Goal: Information Seeking & Learning: Learn about a topic

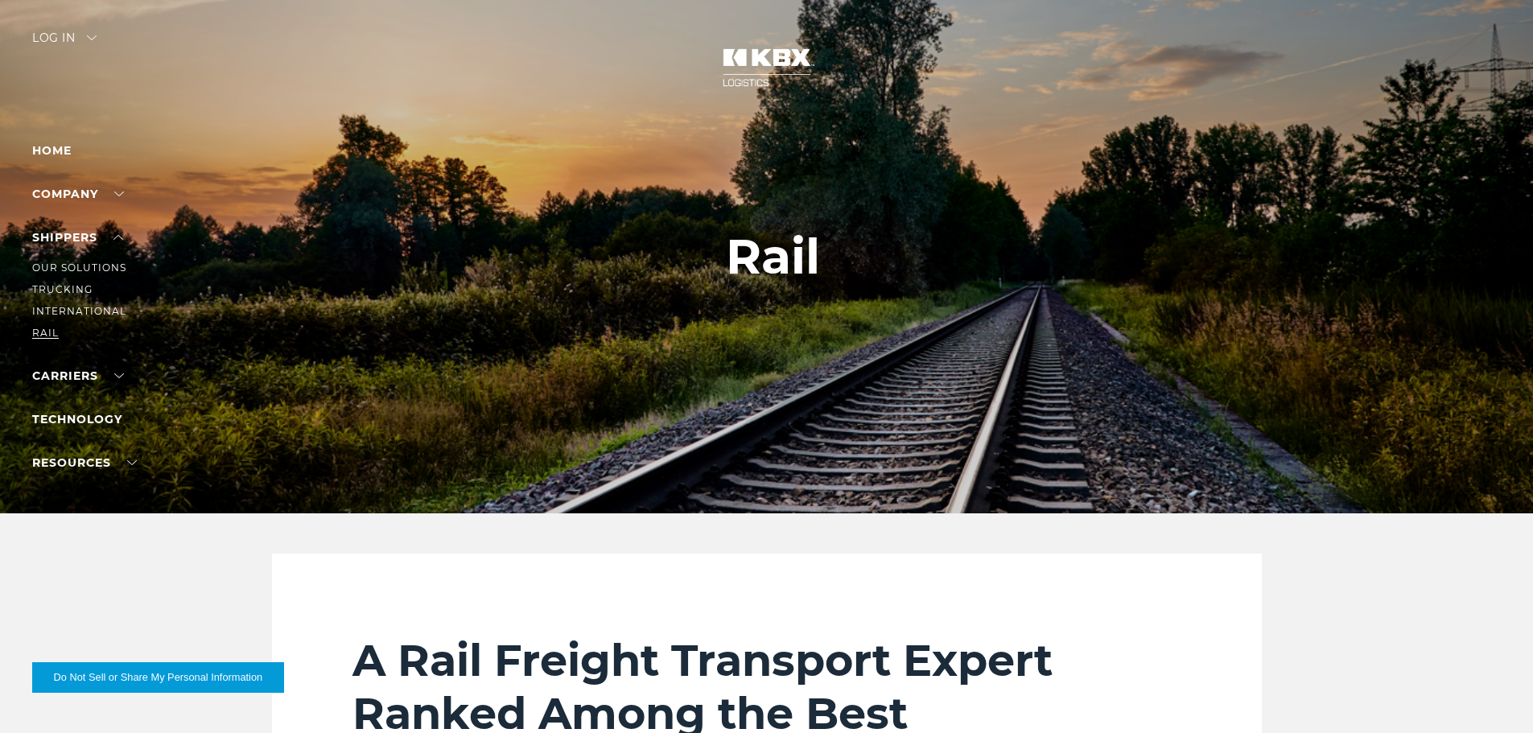
click at [43, 333] on link "RAIL" at bounding box center [45, 333] width 27 height 12
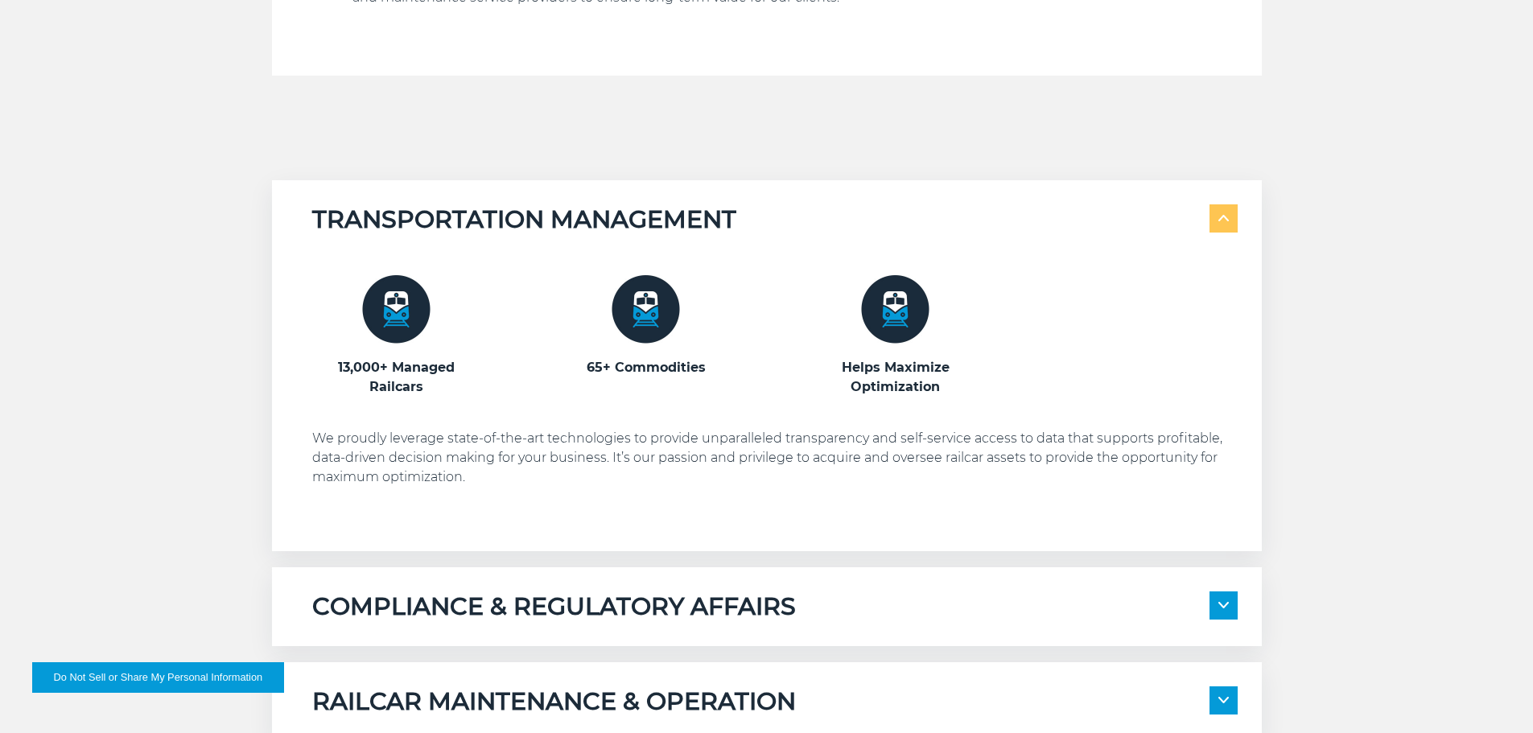
scroll to position [965, 0]
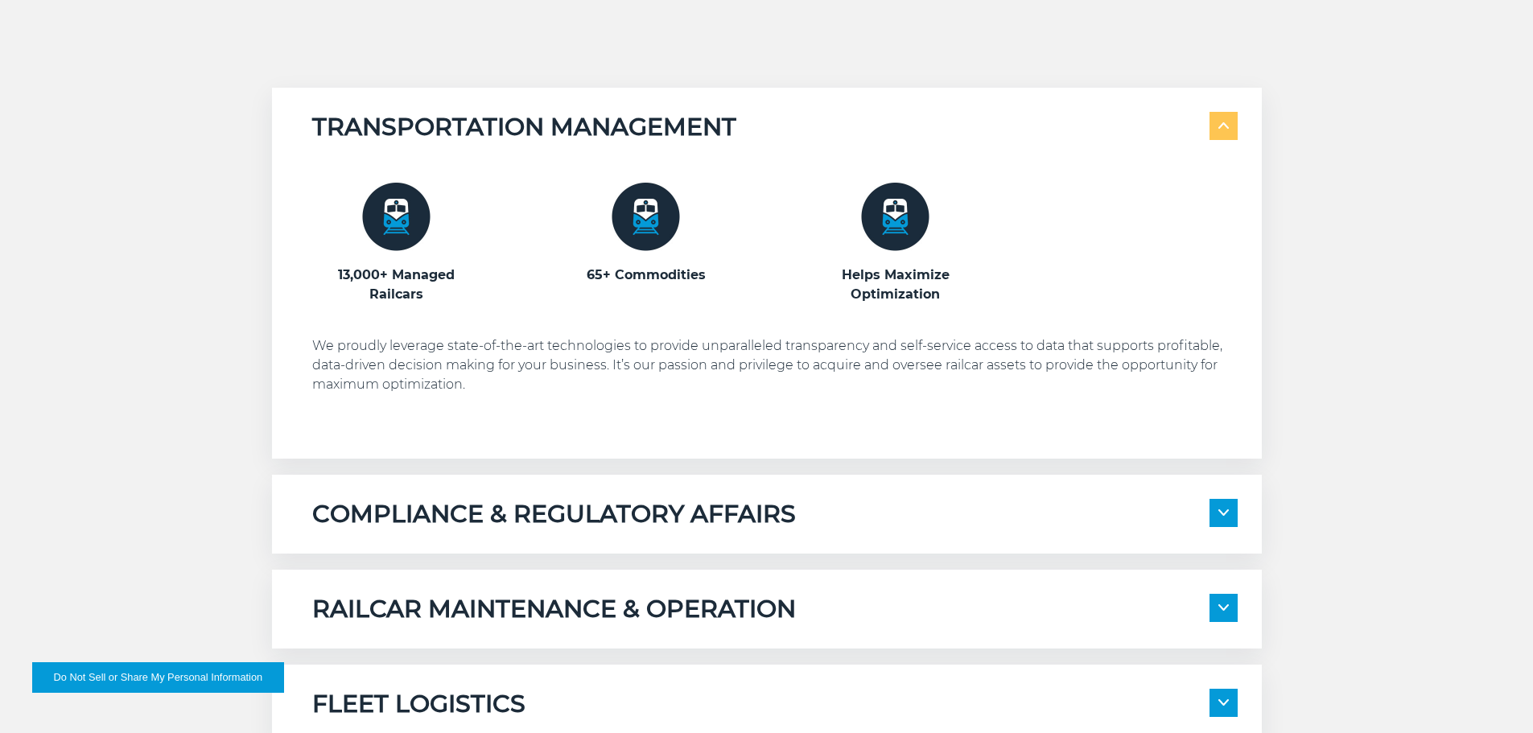
click at [402, 233] on img at bounding box center [396, 217] width 68 height 68
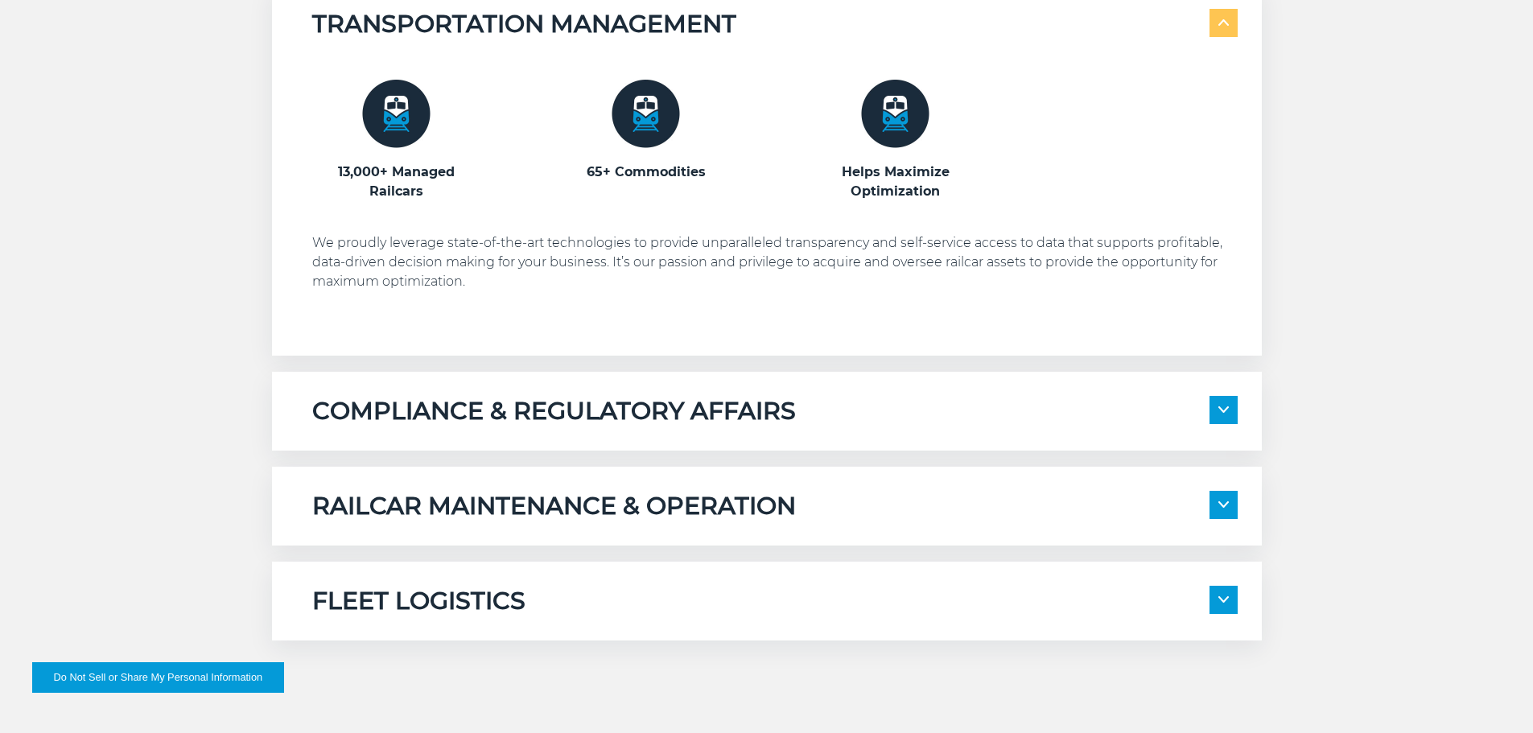
scroll to position [1207, 0]
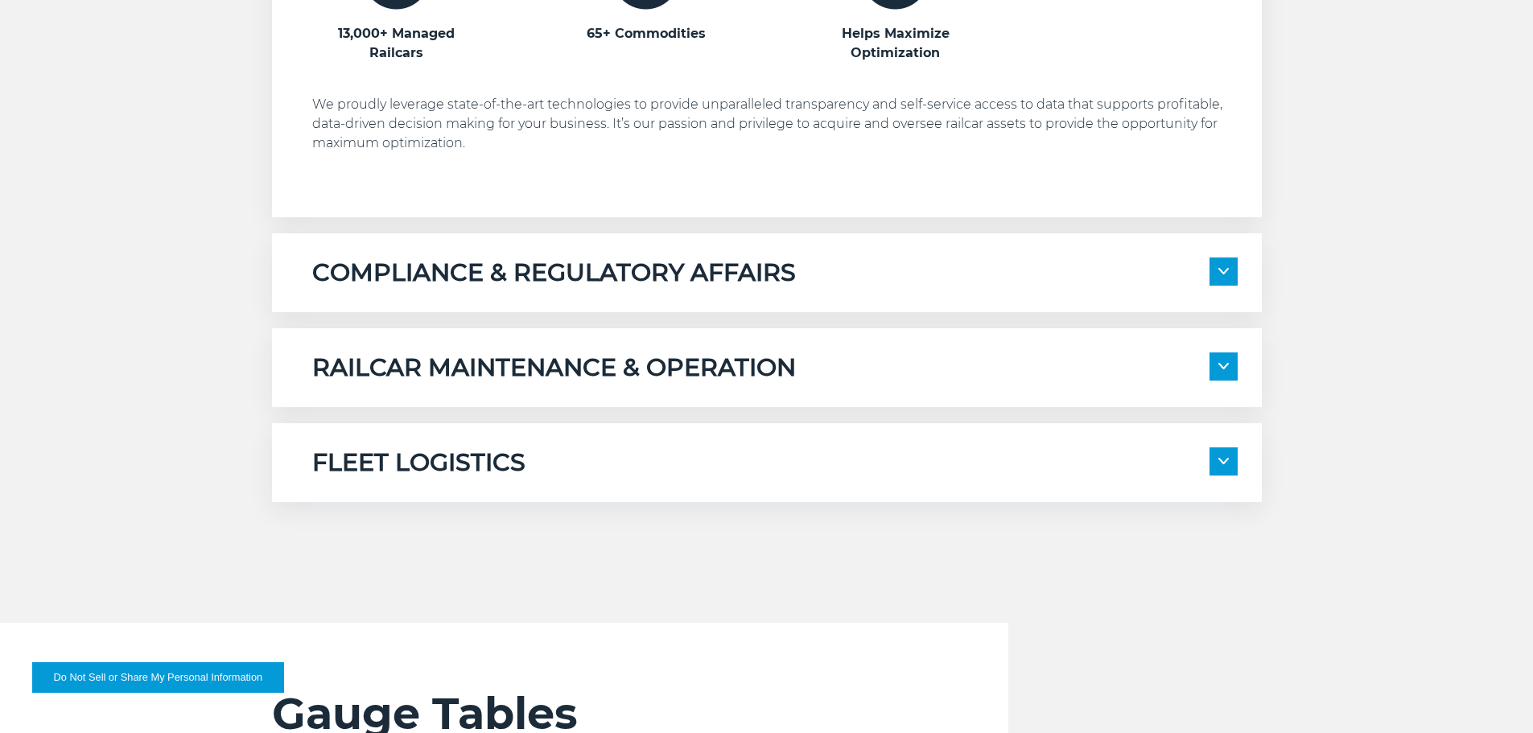
click at [463, 467] on h5 "FLEET LOGISTICS" at bounding box center [418, 462] width 213 height 31
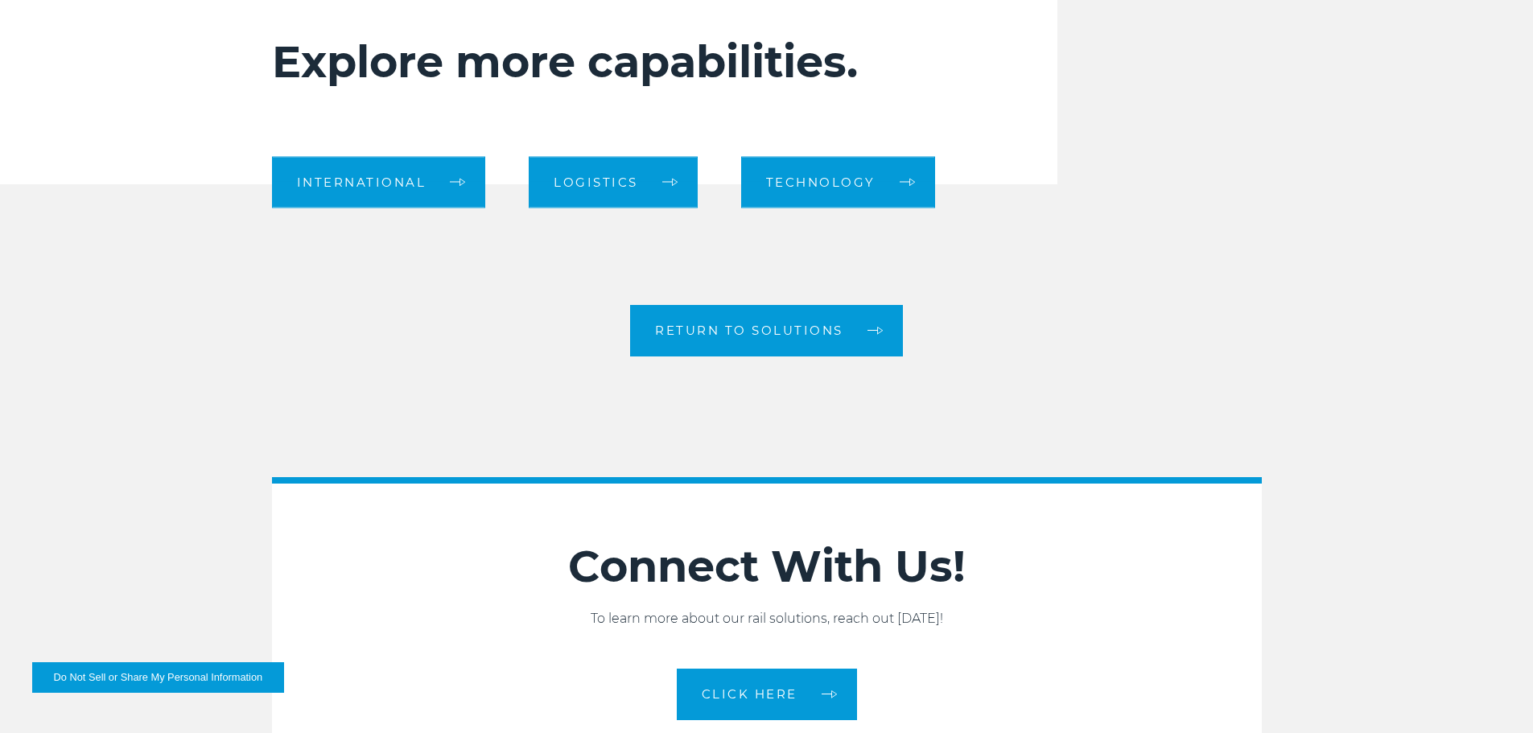
scroll to position [2655, 0]
